Goal: Transaction & Acquisition: Obtain resource

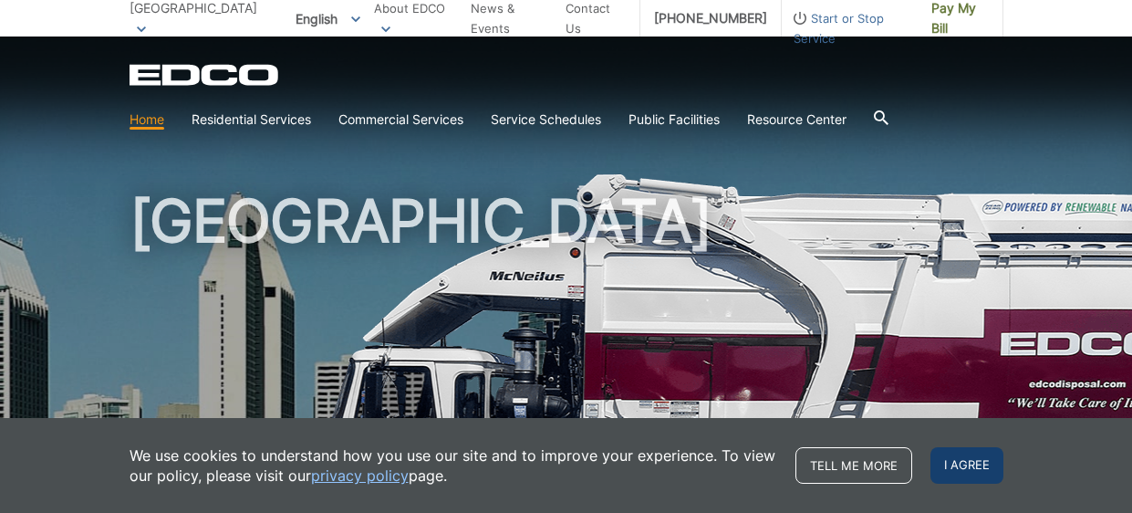
click at [975, 470] on span "I agree" at bounding box center [967, 465] width 73 height 36
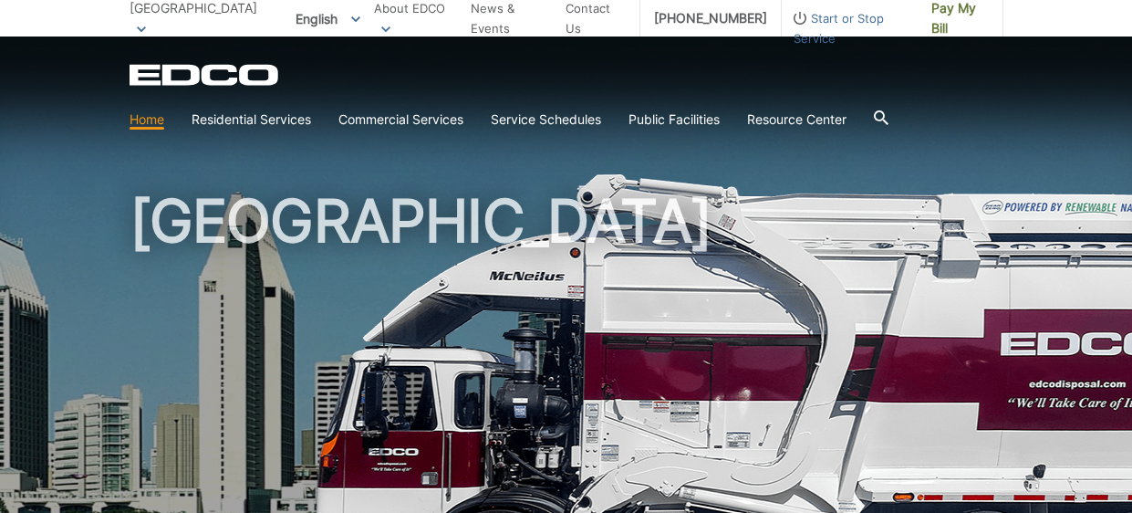
click at [898, 116] on section "Home Residential Services Curbside Pickup Recycling Organic Recycling Trash Hou…" at bounding box center [567, 119] width 874 height 35
click at [889, 118] on icon at bounding box center [881, 117] width 15 height 15
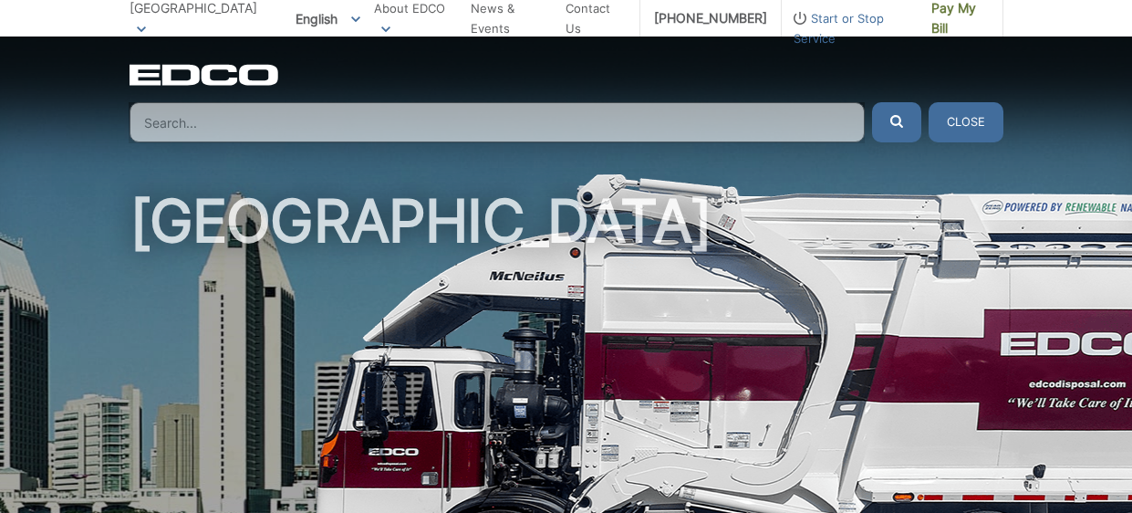
click at [721, 99] on div "EDCO Logo Home Residential Services Curbside Pickup Recycling Organic Recycling…" at bounding box center [567, 103] width 874 height 78
click at [711, 112] on input "Search" at bounding box center [497, 122] width 735 height 40
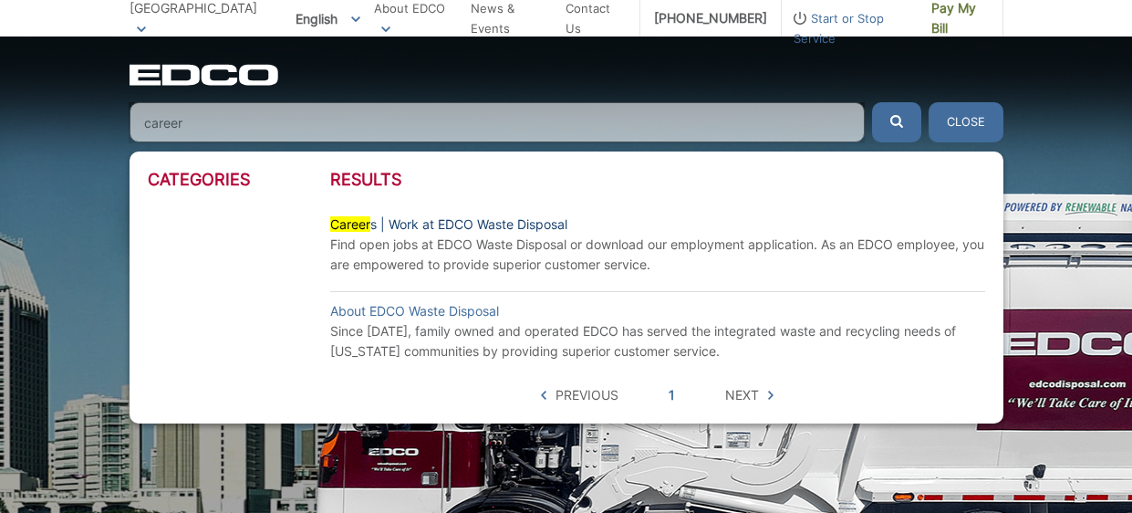
type input "career"
click at [547, 225] on link "Career s | Work at EDCO Waste Disposal" at bounding box center [448, 224] width 237 height 20
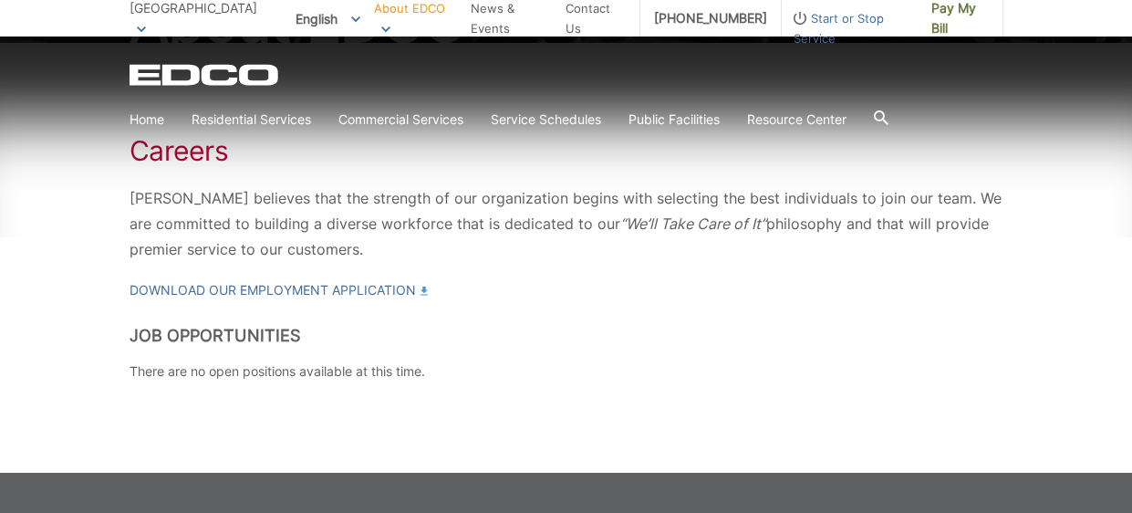
scroll to position [280, 0]
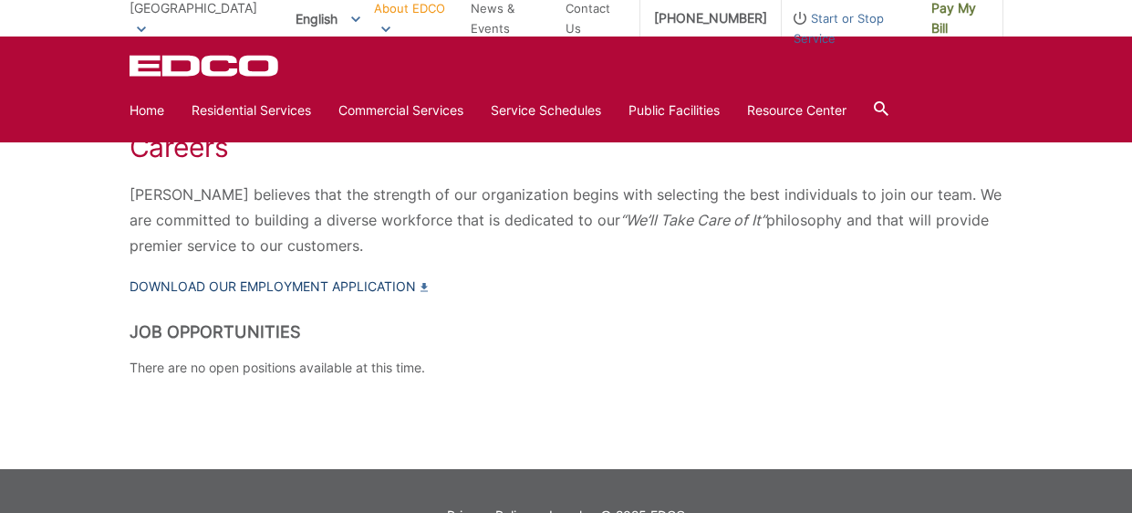
click at [331, 287] on link "Download our Employment Application" at bounding box center [279, 286] width 298 height 20
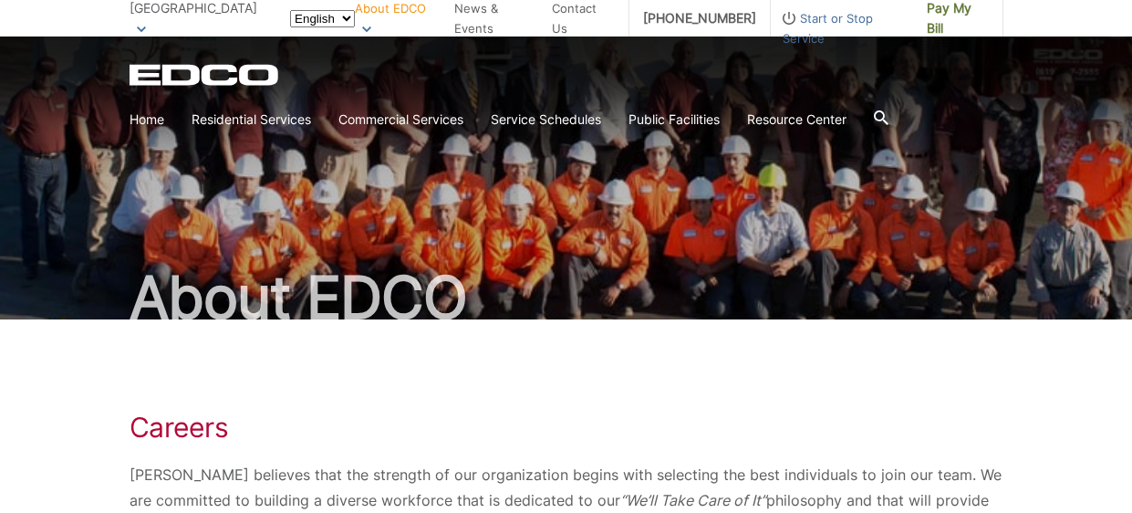
scroll to position [280, 0]
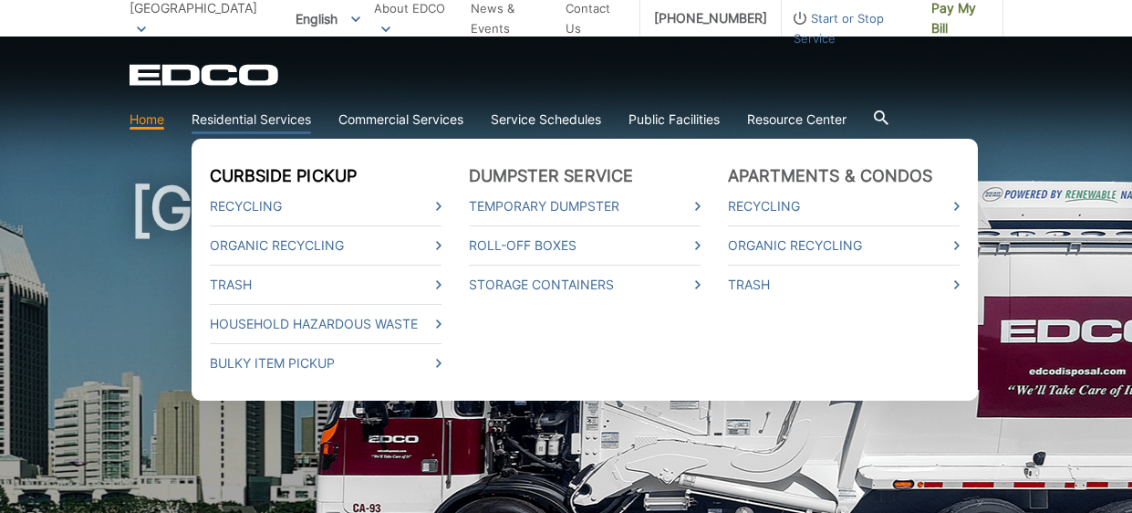
scroll to position [17, 0]
